Goal: Task Accomplishment & Management: Manage account settings

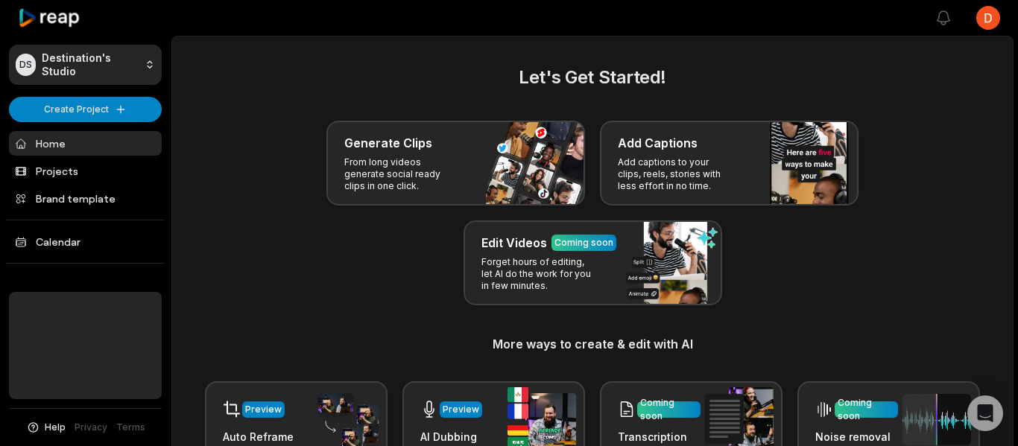
click at [979, 22] on html "DS Destination's Studio Create Project Home Projects Brand template Calendar He…" at bounding box center [509, 223] width 1018 height 446
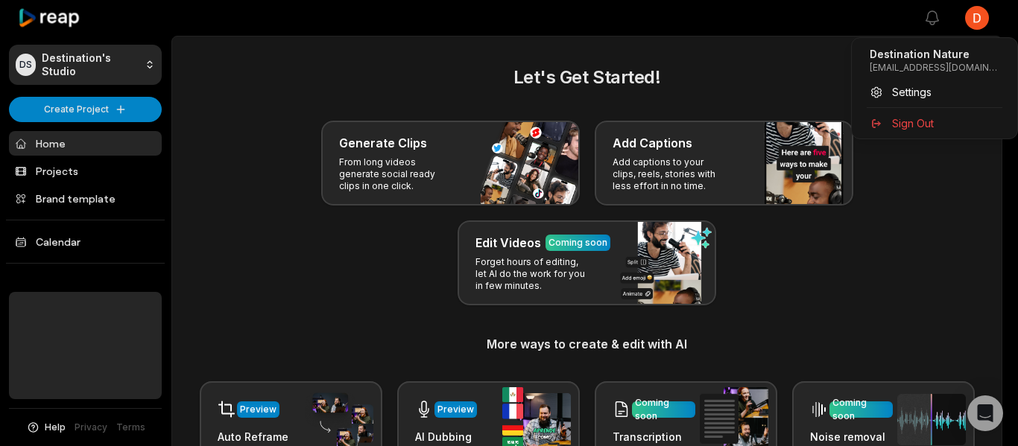
click at [126, 65] on html "DS Destination's Studio Create Project Home Projects Brand template Calendar He…" at bounding box center [509, 223] width 1018 height 446
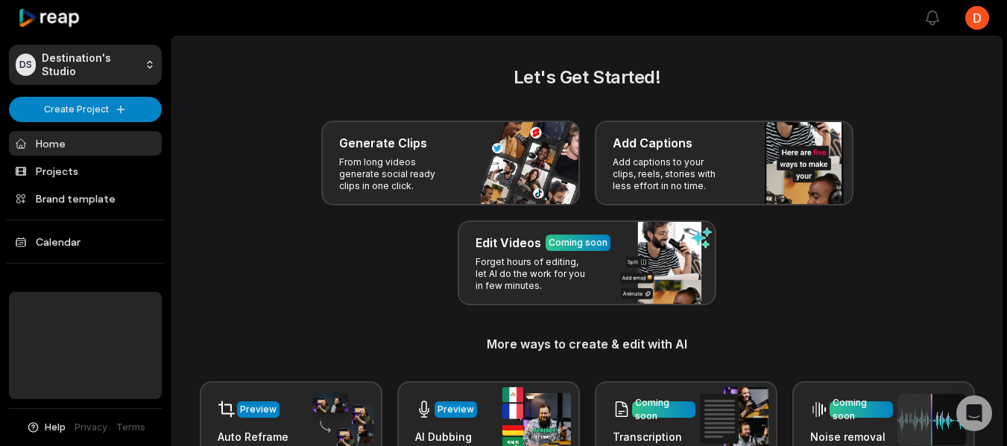
click at [144, 60] on html "DS Destination's Studio Create Project Home Projects Brand template Calendar He…" at bounding box center [503, 223] width 1007 height 446
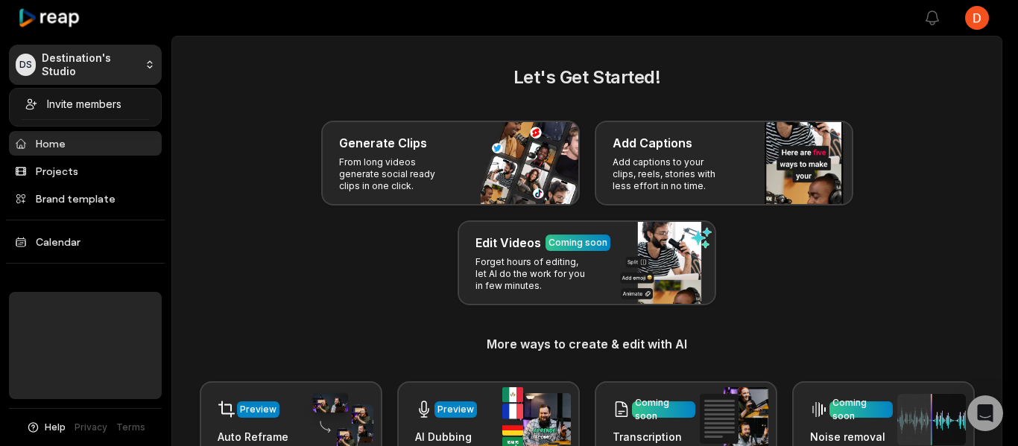
click at [72, 57] on html "DS Destination's Studio Create Project Home Projects Brand template Calendar He…" at bounding box center [509, 223] width 1018 height 446
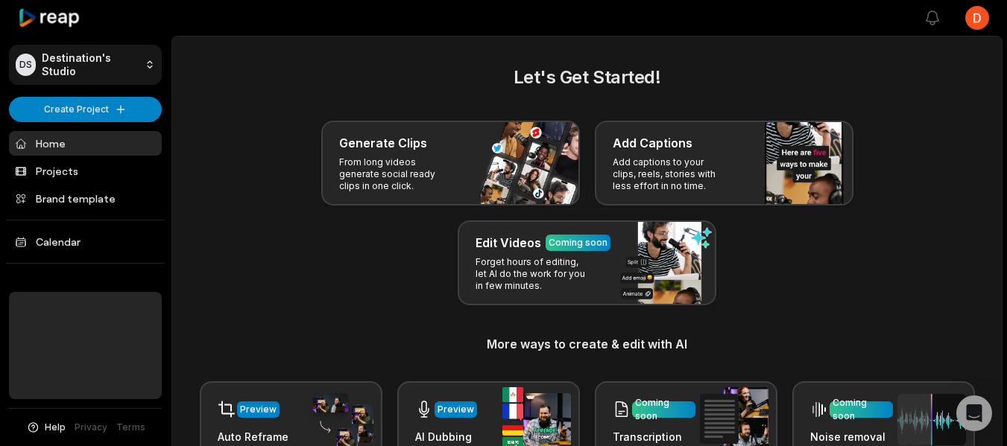
click at [34, 57] on html "DS Destination's Studio Create Project Home Projects Brand template Calendar He…" at bounding box center [503, 223] width 1007 height 446
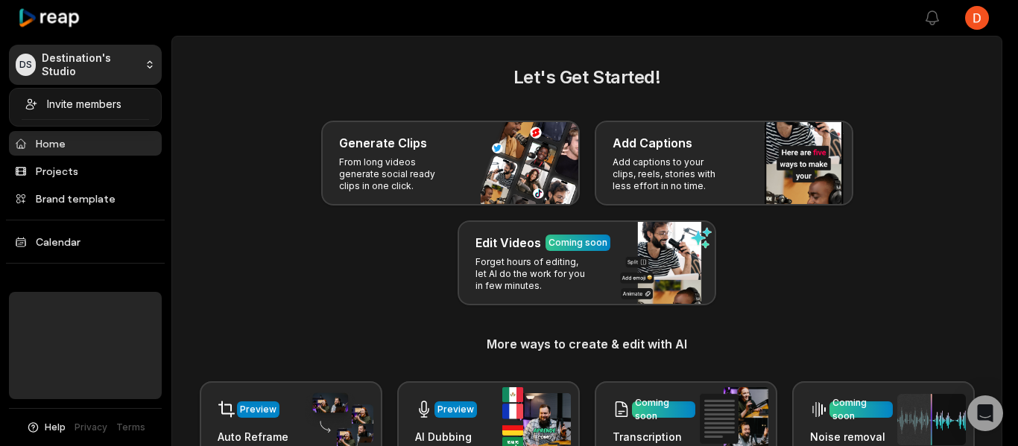
click at [929, 11] on html "DS Destination's Studio Create Project Home Projects Brand template Calendar He…" at bounding box center [509, 223] width 1018 height 446
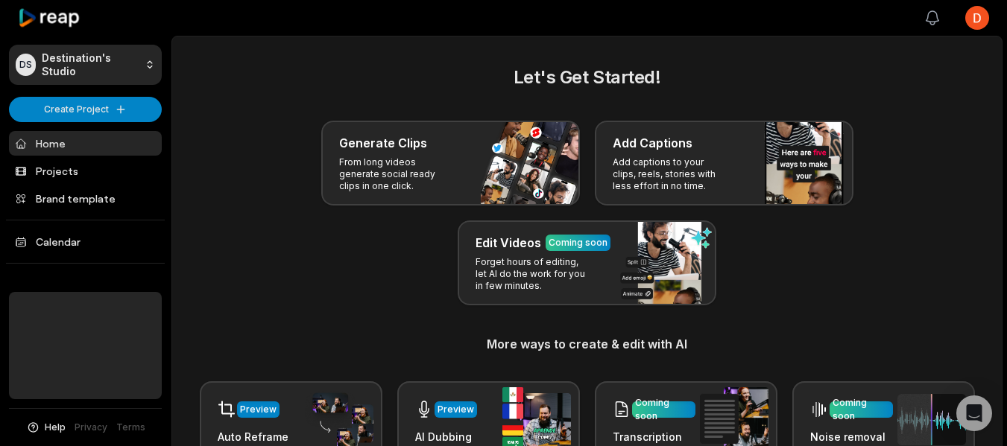
click at [933, 15] on icon "button" at bounding box center [932, 18] width 18 height 18
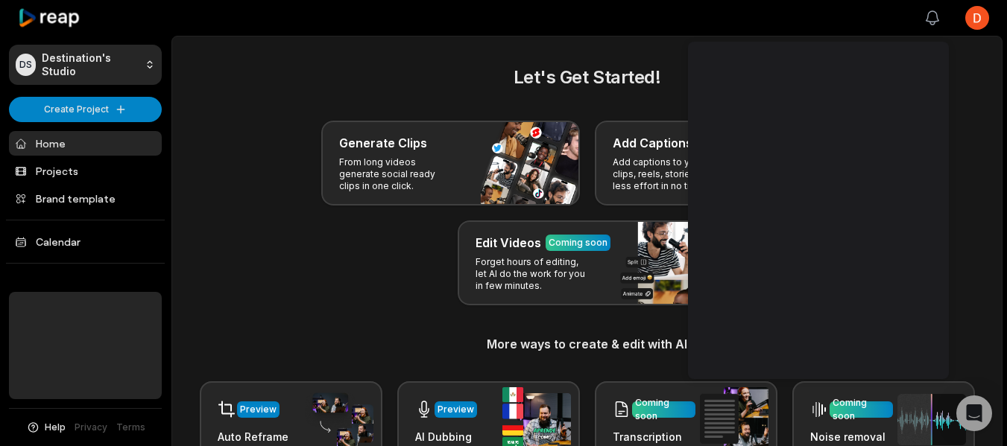
click at [933, 15] on icon "button" at bounding box center [932, 18] width 18 height 18
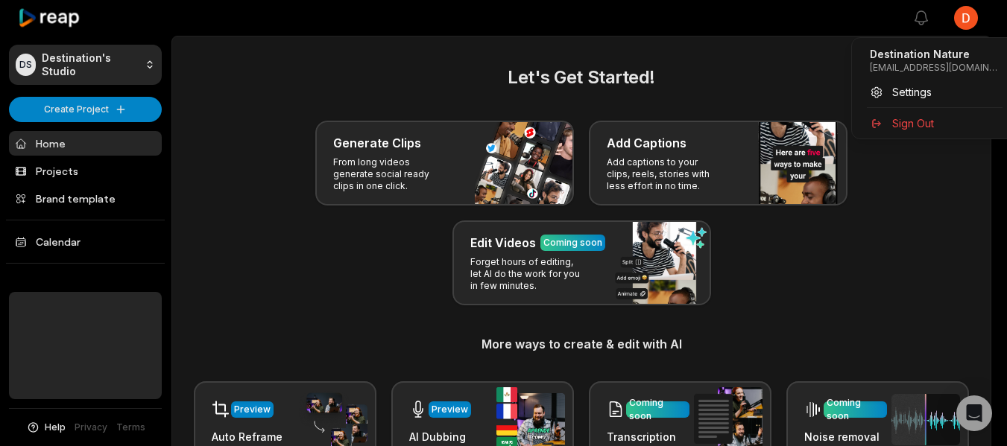
click at [981, 17] on html "DS Destination's Studio Create Project Home Projects Brand template Calendar He…" at bounding box center [503, 223] width 1007 height 446
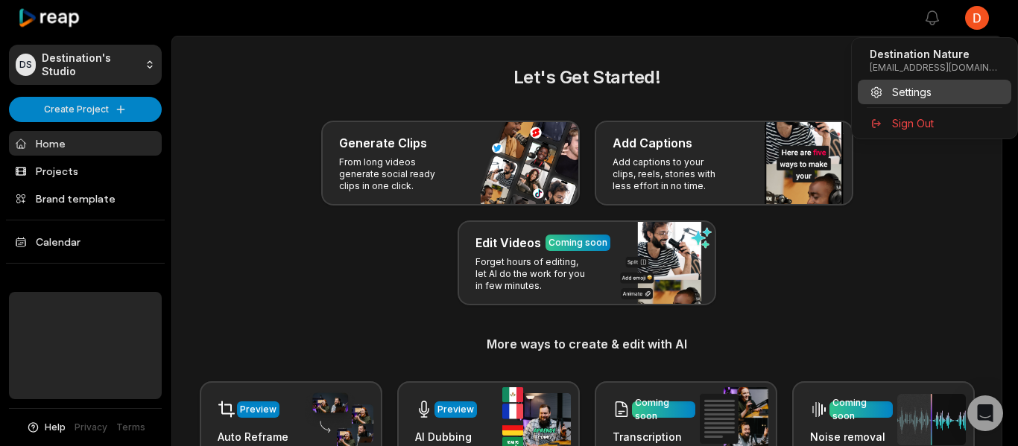
click at [929, 95] on span "Settings" at bounding box center [911, 92] width 39 height 16
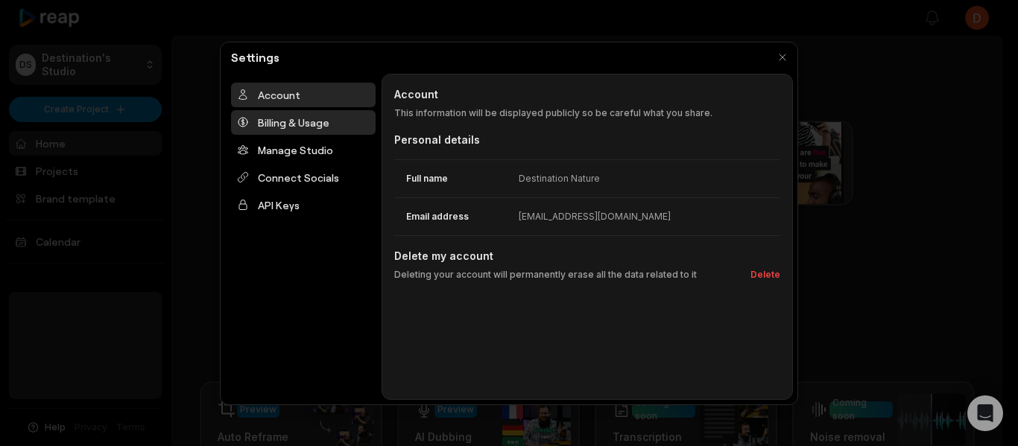
click at [321, 118] on div "Billing & Usage" at bounding box center [303, 122] width 145 height 25
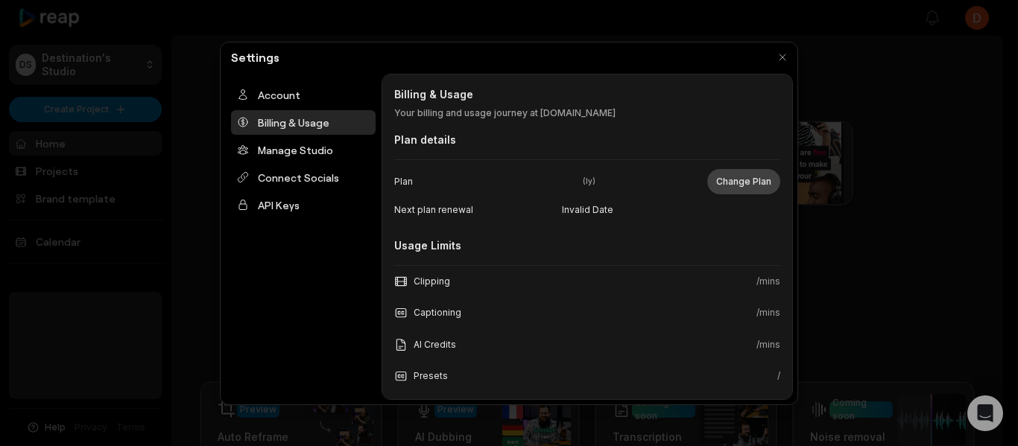
click at [717, 184] on button "Change Plan" at bounding box center [743, 181] width 73 height 25
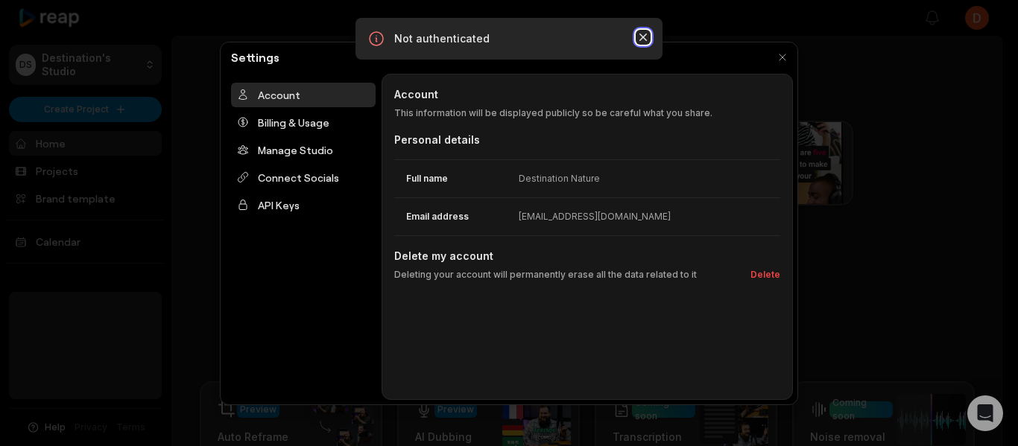
click at [642, 34] on icon "button" at bounding box center [643, 37] width 15 height 15
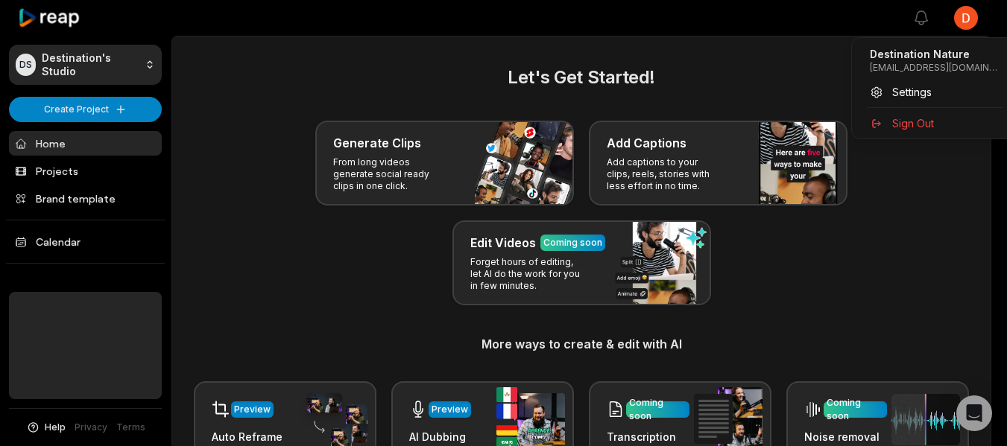
click at [978, 20] on html "DS Destination's Studio Create Project Home Projects Brand template Calendar He…" at bounding box center [503, 223] width 1007 height 446
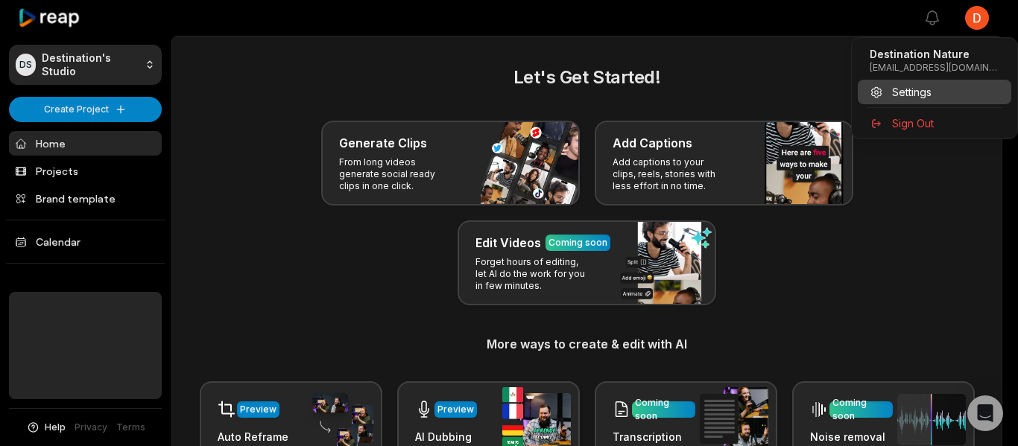
click at [906, 95] on span "Settings" at bounding box center [911, 92] width 39 height 16
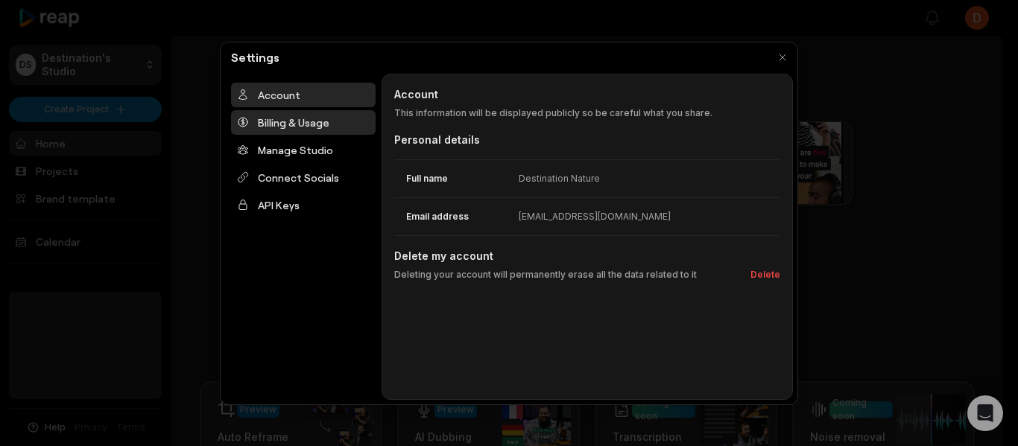
click at [291, 122] on div "Billing & Usage" at bounding box center [303, 122] width 145 height 25
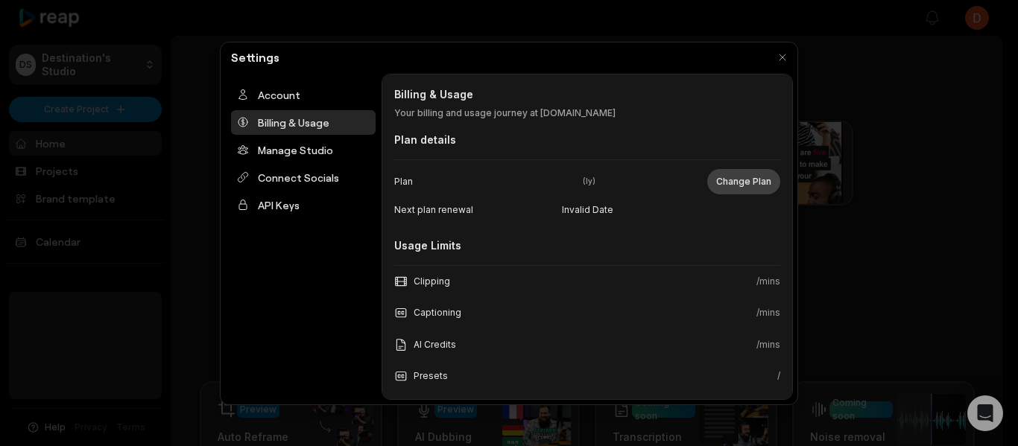
click at [730, 177] on button "Change Plan" at bounding box center [743, 181] width 73 height 25
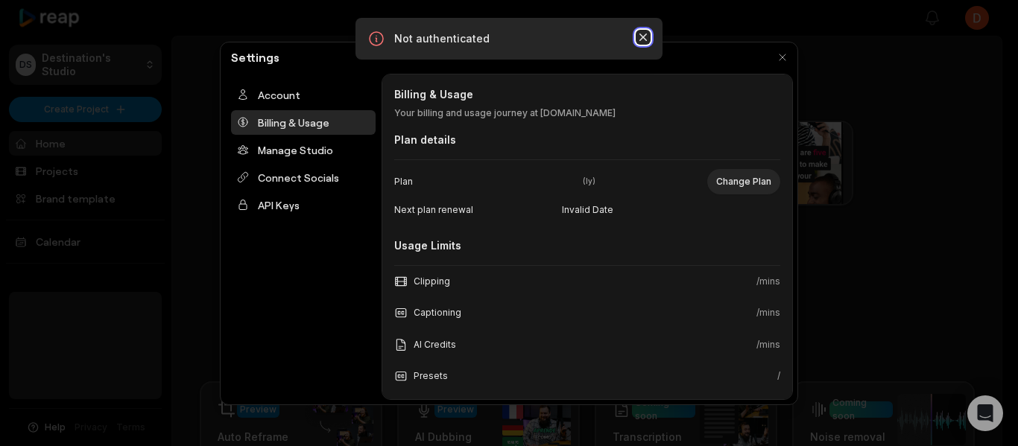
click at [642, 41] on icon "button" at bounding box center [643, 37] width 15 height 15
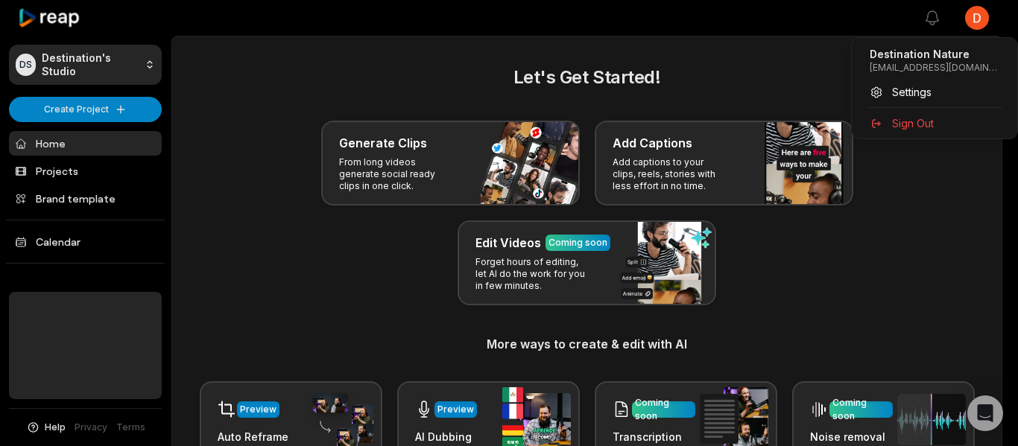
click at [987, 13] on html "DS Destination's Studio Create Project Home Projects Brand template Calendar He…" at bounding box center [509, 223] width 1018 height 446
click at [908, 89] on span "Settings" at bounding box center [911, 92] width 39 height 16
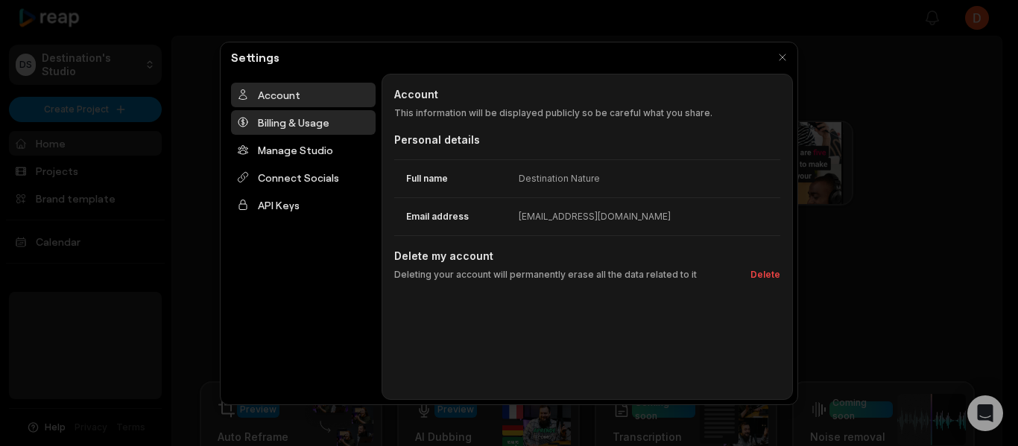
click at [288, 124] on div "Billing & Usage" at bounding box center [303, 122] width 145 height 25
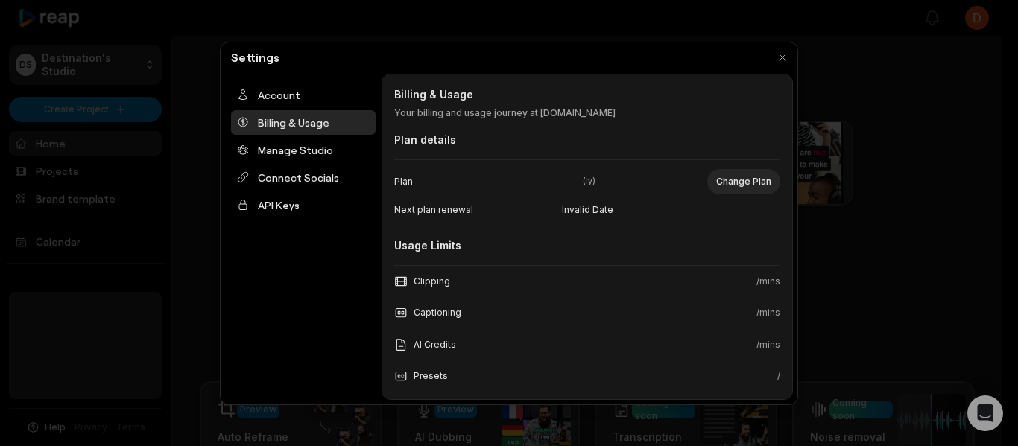
scroll to position [137, 0]
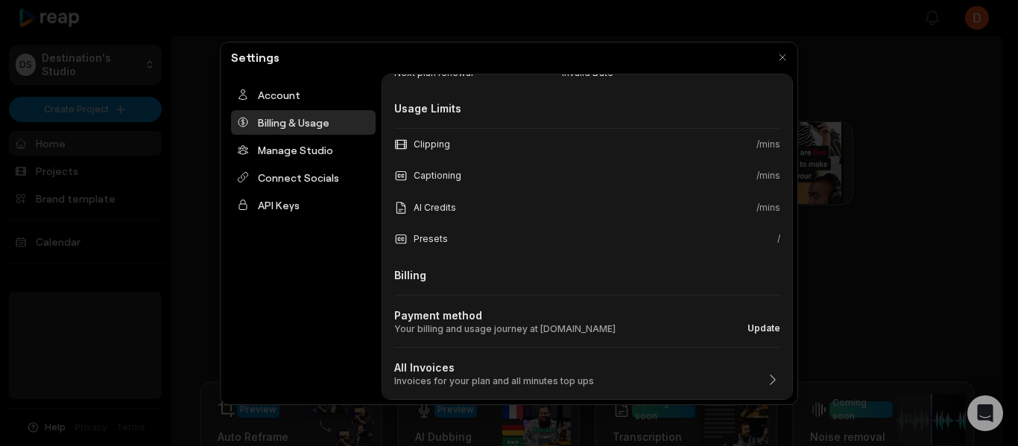
click at [754, 323] on button "Update" at bounding box center [763, 328] width 33 height 13
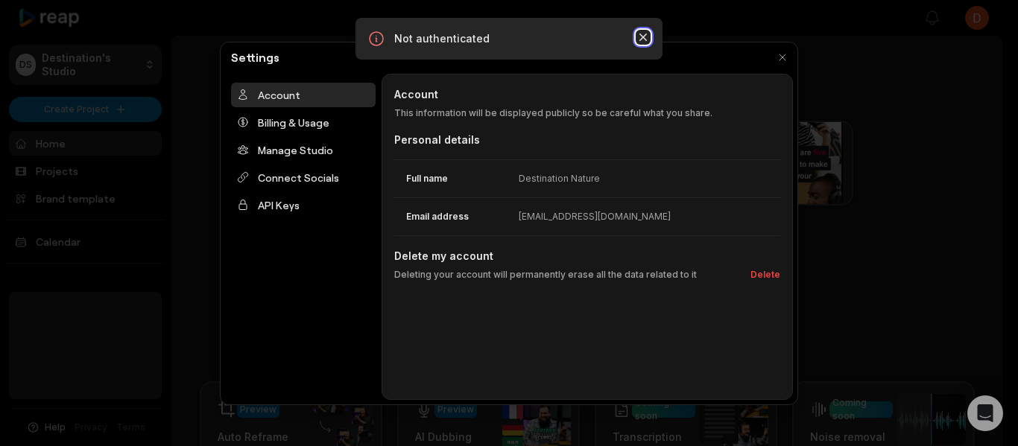
click at [647, 36] on icon "button" at bounding box center [643, 37] width 15 height 15
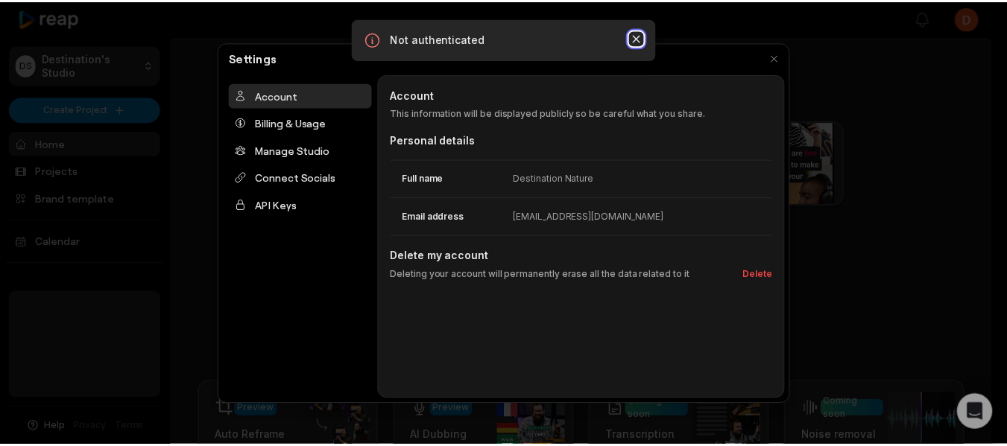
scroll to position [0, 0]
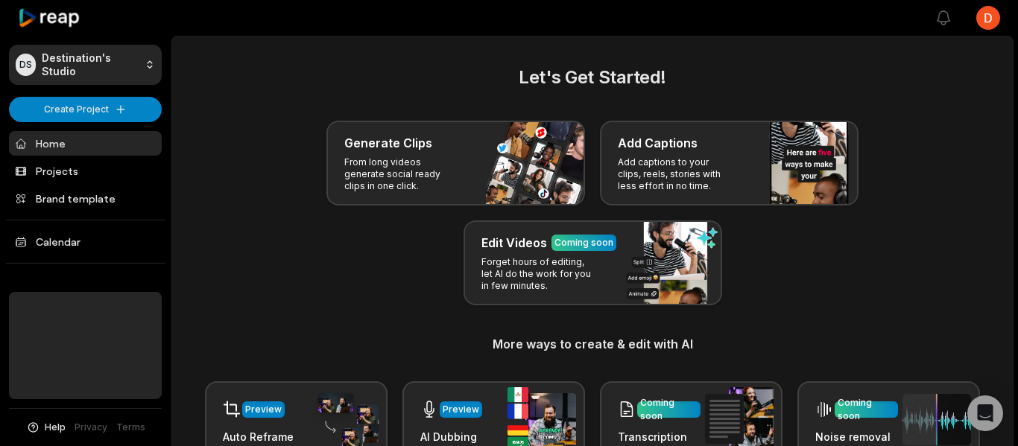
click at [974, 11] on html "DS Destination's Studio Create Project Home Projects Brand template Calendar He…" at bounding box center [509, 223] width 1018 height 446
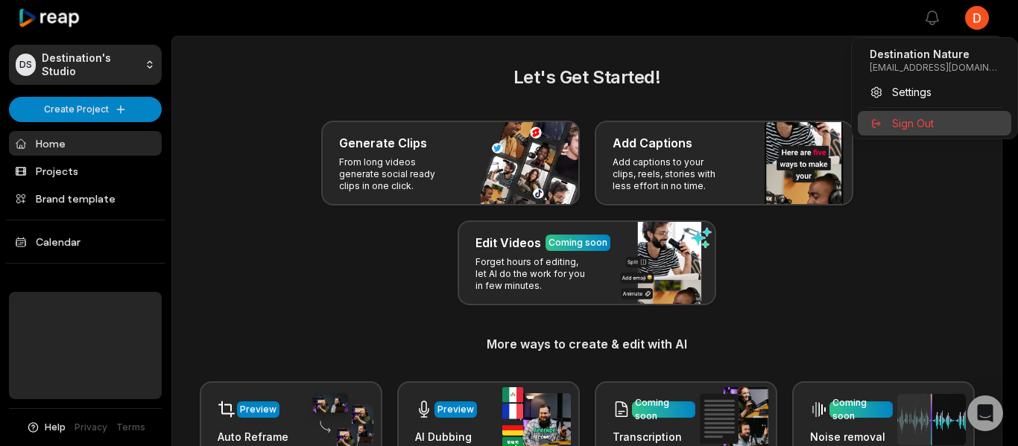
click at [917, 116] on div "Sign Out" at bounding box center [935, 123] width 154 height 25
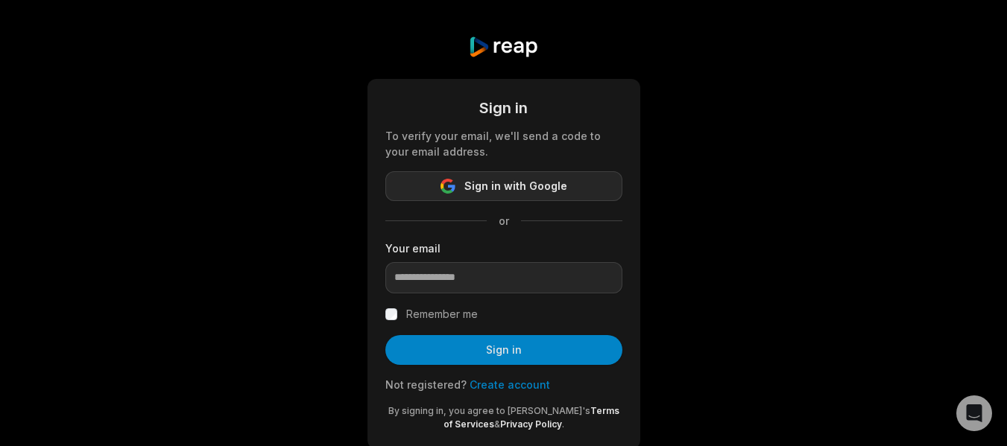
click at [505, 180] on span "Sign in with Google" at bounding box center [515, 186] width 103 height 18
